Goal: Information Seeking & Learning: Learn about a topic

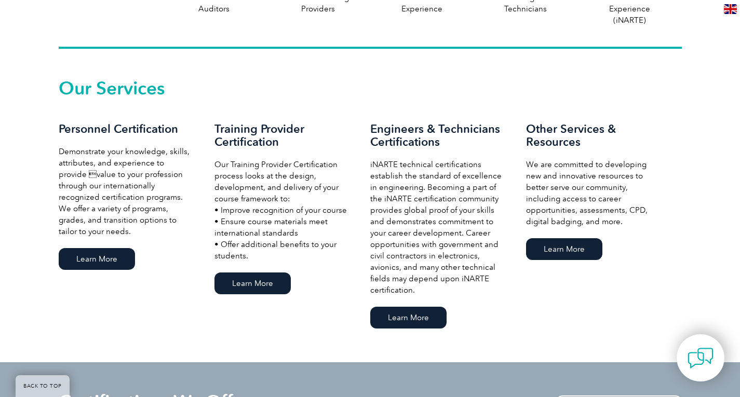
scroll to position [675, 0]
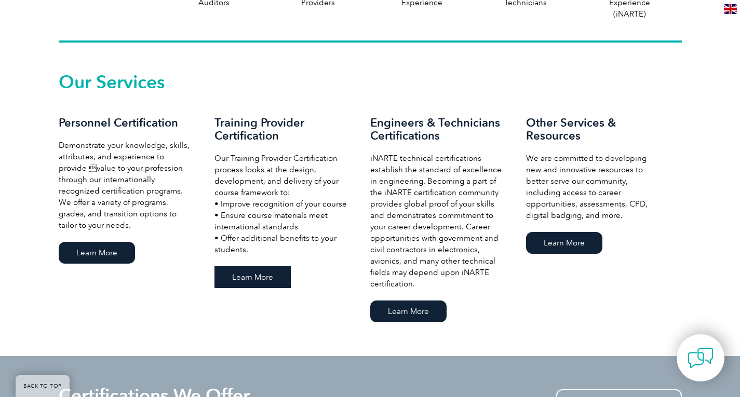
click at [258, 279] on link "Learn More" at bounding box center [252, 277] width 76 height 22
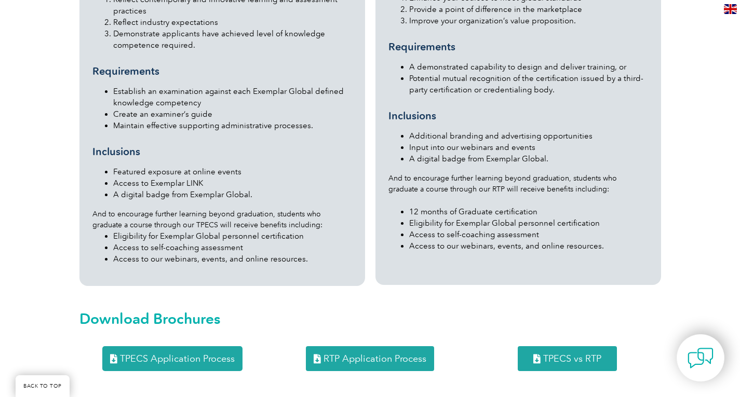
scroll to position [986, 0]
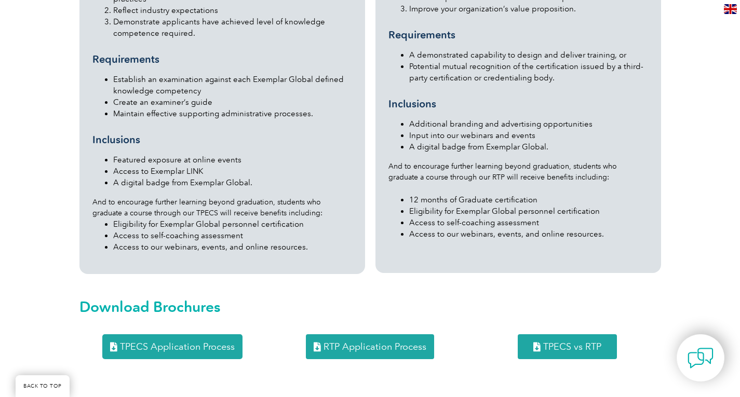
click at [556, 342] on span "TPECS vs RTP" at bounding box center [572, 346] width 58 height 9
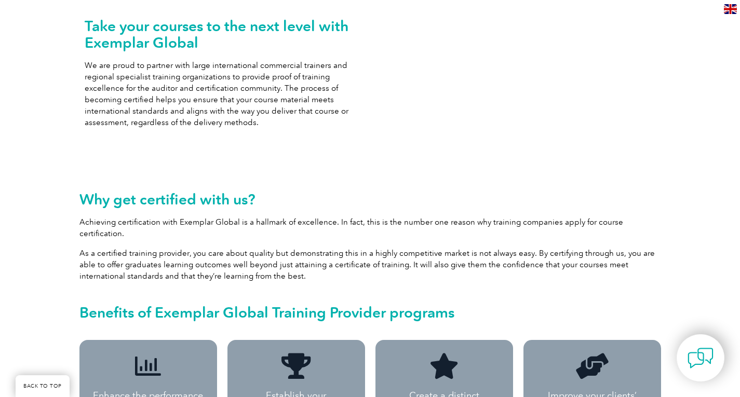
scroll to position [156, 0]
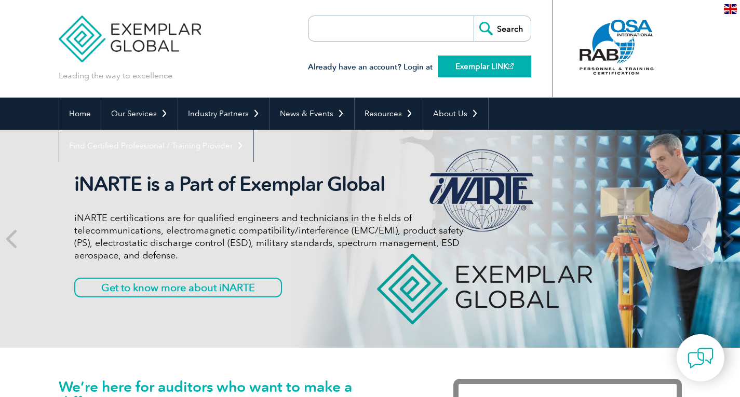
click at [479, 64] on link "Exemplar LINK" at bounding box center [484, 67] width 93 height 22
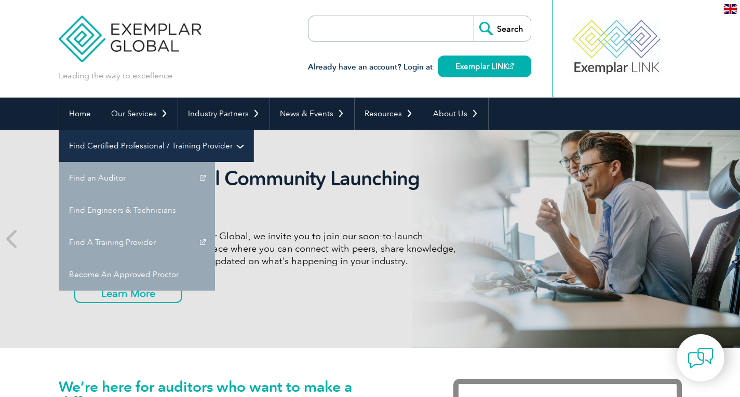
click at [253, 130] on link "Find Certified Professional / Training Provider" at bounding box center [156, 146] width 194 height 32
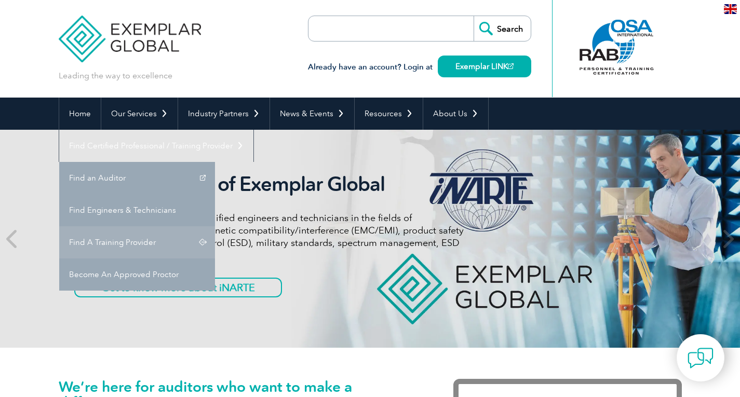
click at [215, 226] on link "Find A Training Provider" at bounding box center [137, 242] width 156 height 32
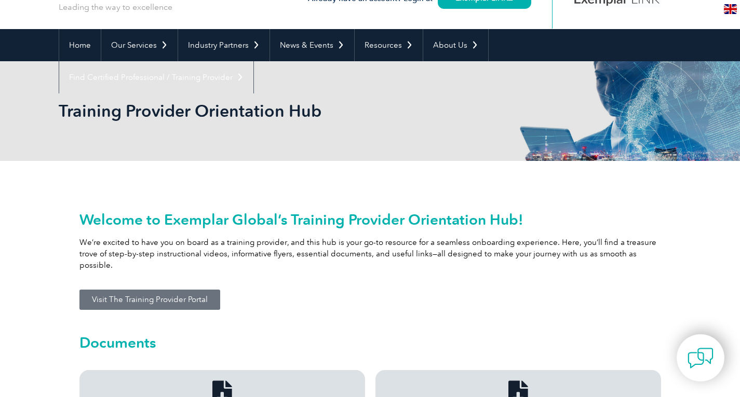
scroll to position [52, 0]
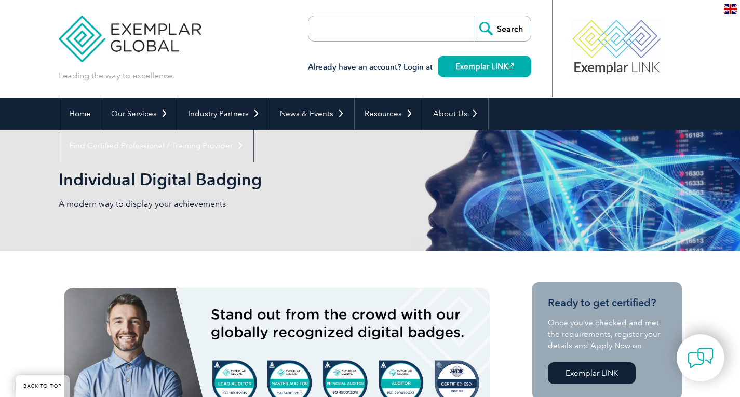
scroll to position [156, 0]
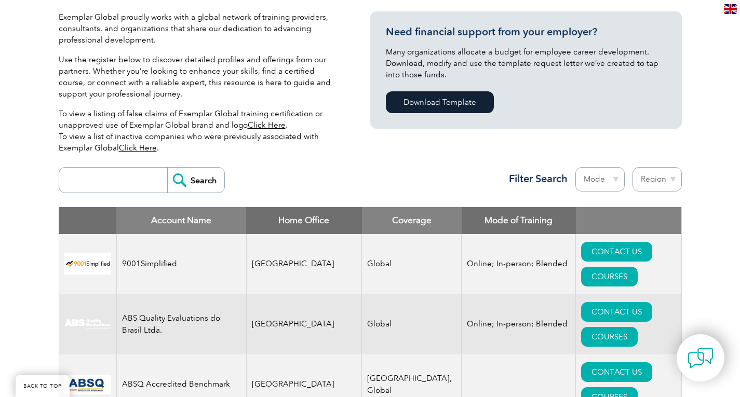
scroll to position [260, 0]
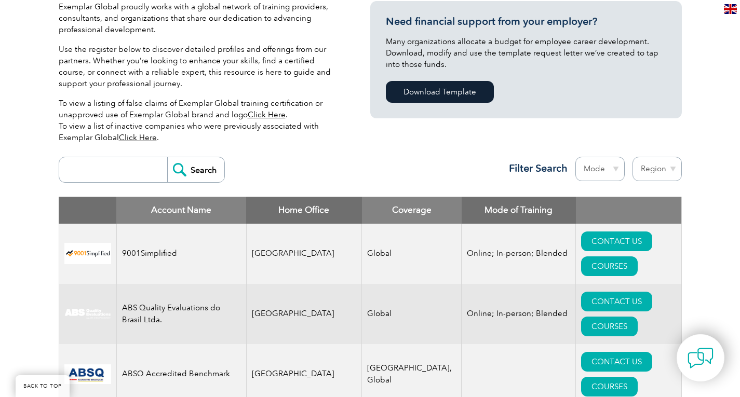
click at [102, 171] on input "search" at bounding box center [115, 169] width 103 height 25
type input "The Peak"
click at [167, 157] on input "Search" at bounding box center [195, 169] width 57 height 25
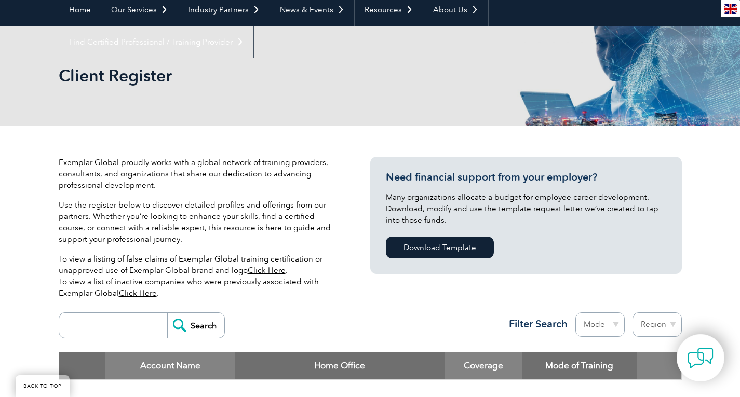
scroll to position [156, 0]
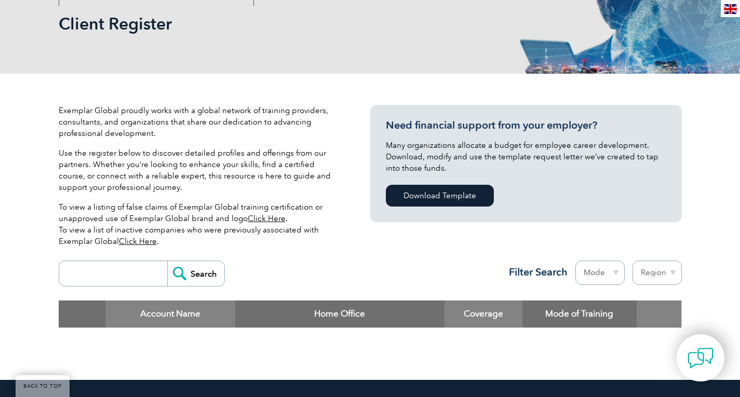
click at [124, 274] on input "search" at bounding box center [115, 273] width 103 height 25
type input "Peak"
click at [167, 261] on input "Search" at bounding box center [195, 273] width 57 height 25
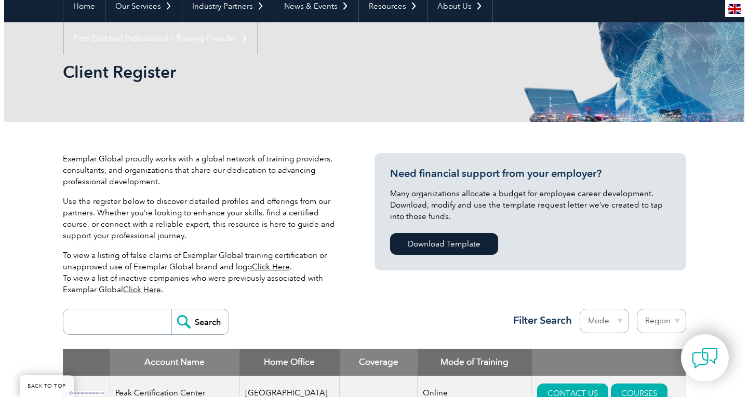
scroll to position [208, 0]
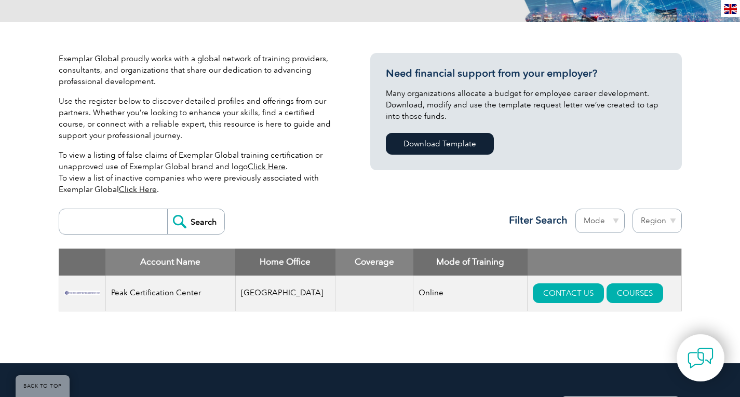
click at [85, 297] on td at bounding box center [82, 294] width 47 height 36
click at [161, 291] on td "Peak Certification Center" at bounding box center [170, 294] width 130 height 36
click at [606, 289] on link "COURSES" at bounding box center [634, 293] width 57 height 20
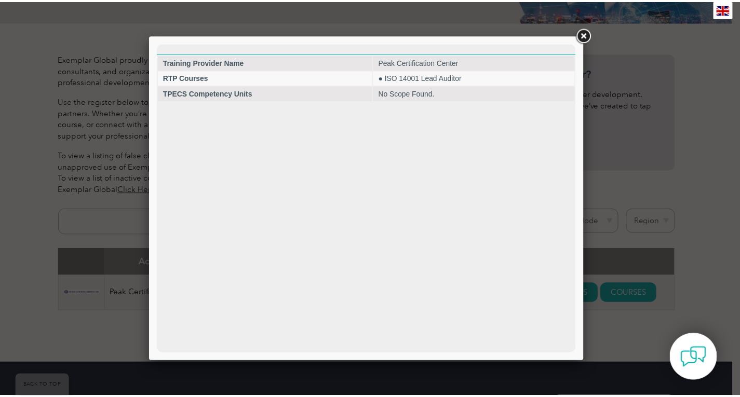
scroll to position [0, 0]
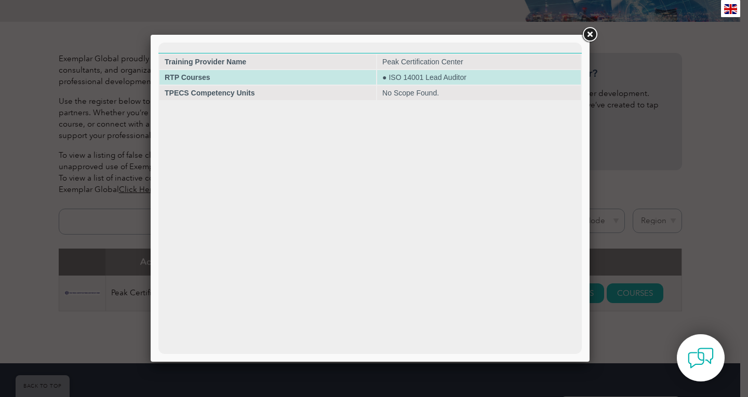
click at [289, 74] on td "RTP Courses" at bounding box center [267, 77] width 216 height 15
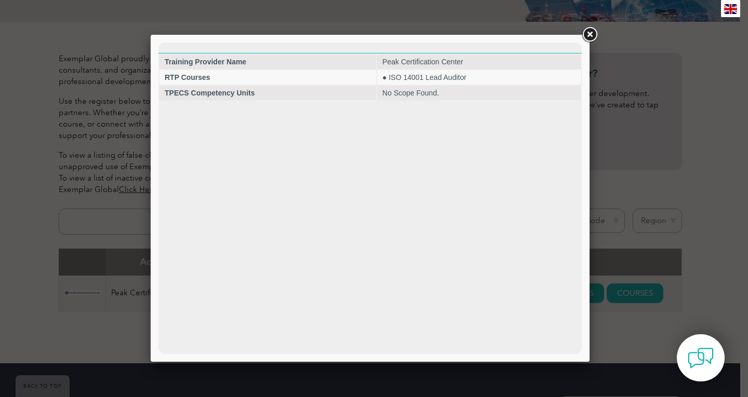
click at [589, 32] on link at bounding box center [589, 34] width 19 height 19
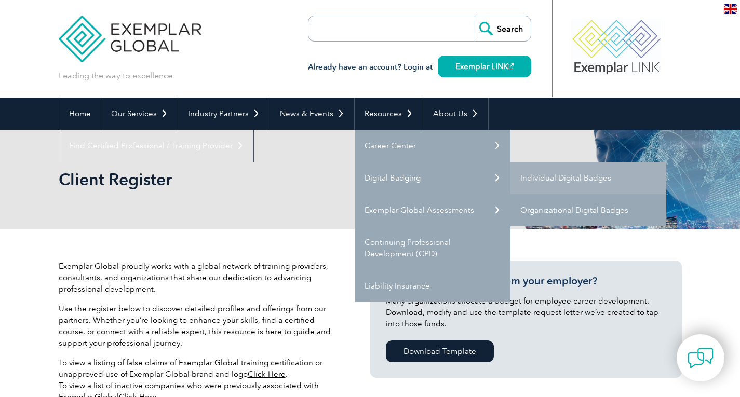
click at [549, 213] on link "Organizational Digital Badges" at bounding box center [588, 210] width 156 height 32
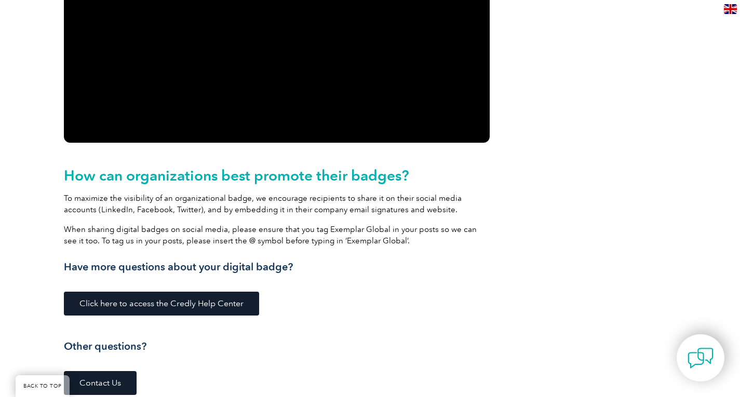
scroll to position [1038, 0]
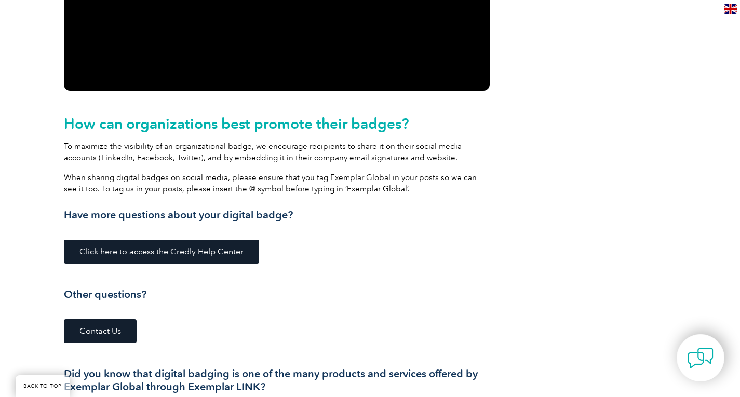
click at [185, 249] on span "Click here to access the Credly Help Center" at bounding box center [161, 252] width 164 height 8
